Goal: Task Accomplishment & Management: Manage account settings

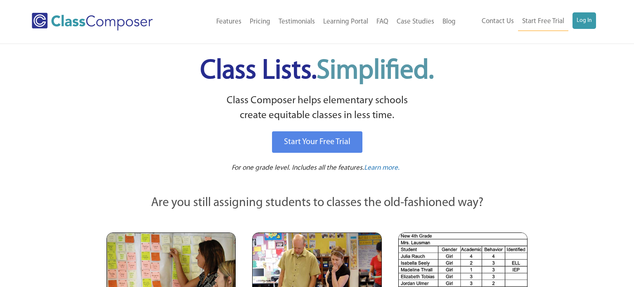
click at [585, 24] on link "Log In" at bounding box center [584, 20] width 24 height 17
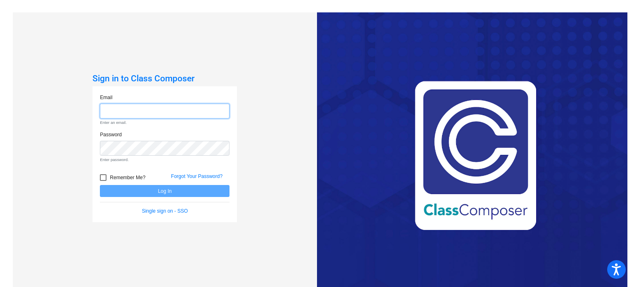
type input "drupp@danville.k12.in.us"
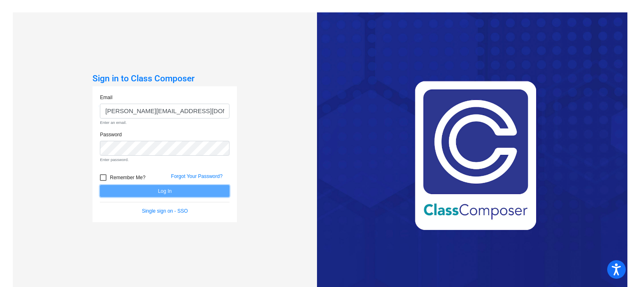
click at [140, 192] on form "Email drupp@danville.k12.in.us Enter an email. Password Enter password. Remembe…" at bounding box center [165, 154] width 130 height 121
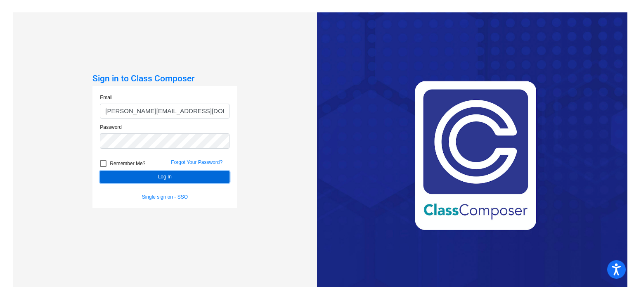
click at [123, 178] on button "Log In" at bounding box center [165, 177] width 130 height 12
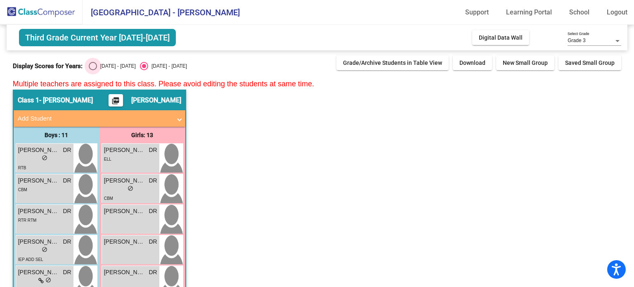
click at [97, 69] on div "2024 - 2025" at bounding box center [116, 65] width 39 height 7
click at [93, 70] on input "2024 - 2025" at bounding box center [92, 70] width 0 height 0
radio input "true"
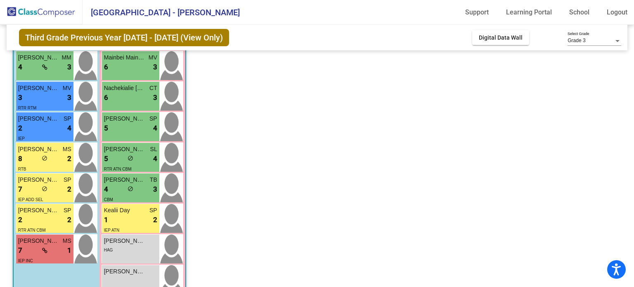
scroll to position [215, 0]
click at [149, 154] on div "5 lock do_not_disturb_alt 4" at bounding box center [130, 158] width 53 height 11
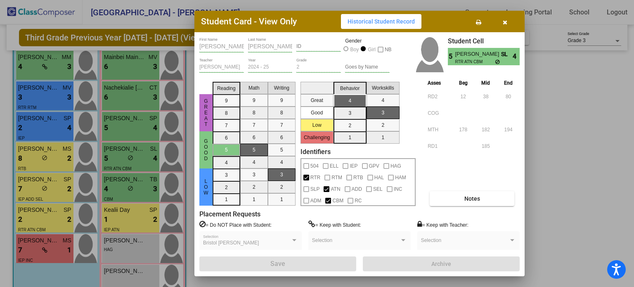
click at [460, 191] on button "Notes" at bounding box center [471, 198] width 85 height 15
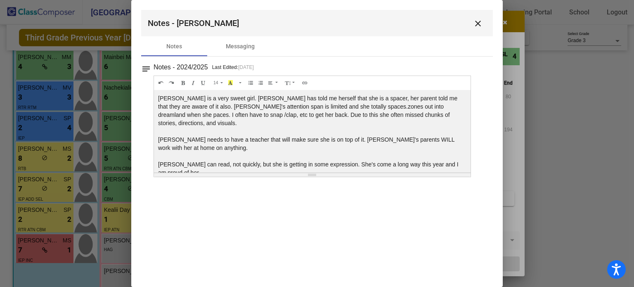
click at [475, 21] on mat-icon "close" at bounding box center [478, 24] width 10 height 10
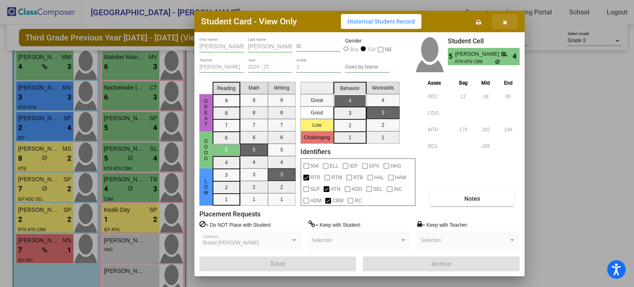
click at [504, 23] on icon "button" at bounding box center [505, 22] width 5 height 6
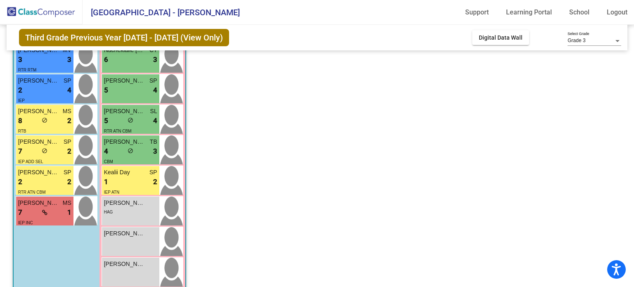
scroll to position [266, 0]
